Goal: Transaction & Acquisition: Purchase product/service

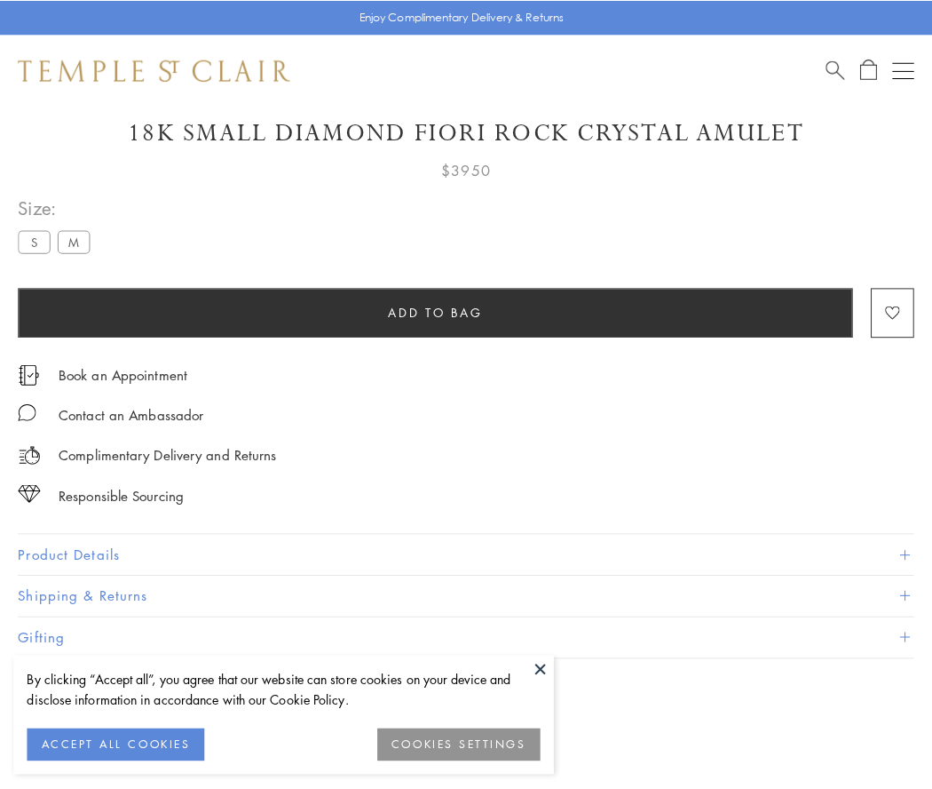
scroll to position [63, 0]
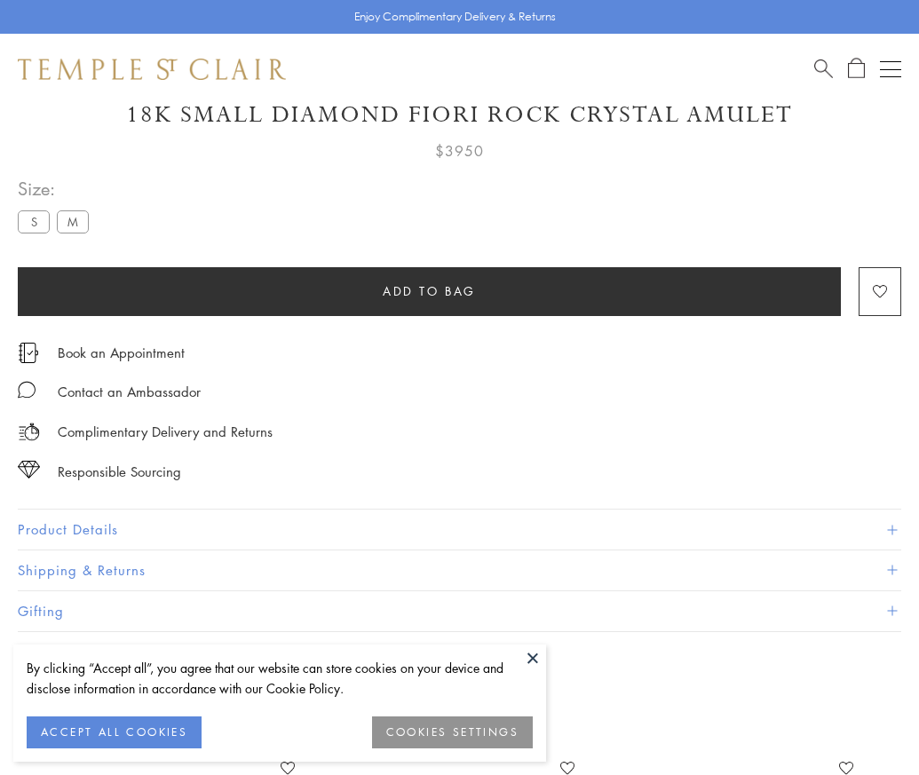
click at [429, 290] on span "Add to bag" at bounding box center [429, 292] width 93 height 20
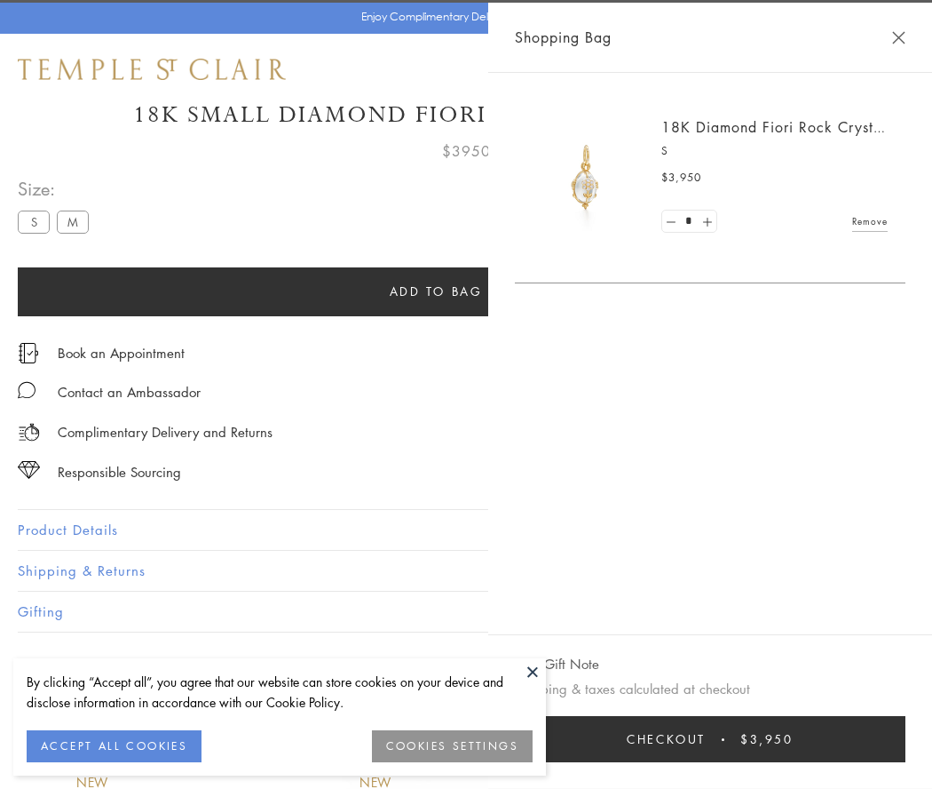
click at [755, 739] on button "Checkout $3,950" at bounding box center [710, 739] width 391 height 46
